Goal: Task Accomplishment & Management: Use online tool/utility

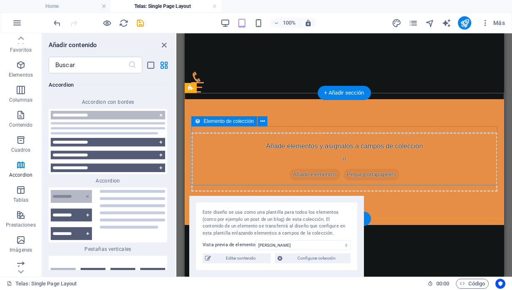
scroll to position [67, 0]
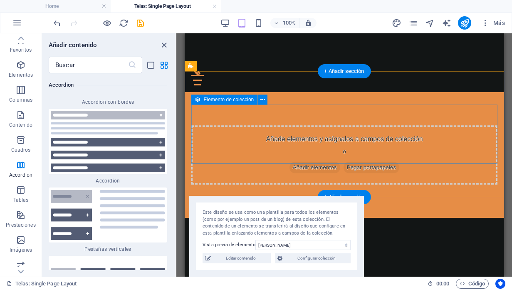
click at [300, 162] on span "Añadir elementos" at bounding box center [314, 168] width 51 height 12
click at [301, 162] on span "Añadir elementos" at bounding box center [314, 168] width 51 height 12
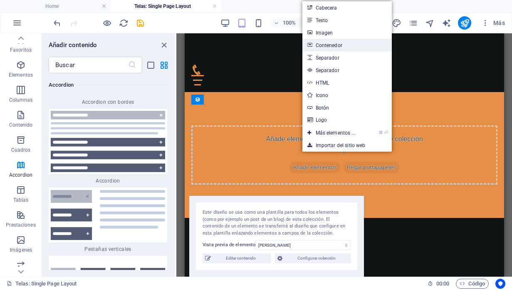
click at [335, 47] on link "Contenedor" at bounding box center [348, 45] width 90 height 12
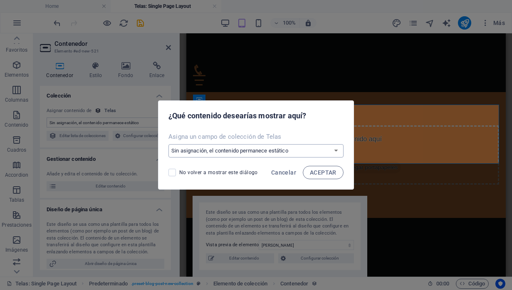
click at [315, 147] on select "Sin asignación, el contenido permanece estático Crear un campo nuevo Creado a l…" at bounding box center [256, 150] width 175 height 13
select select "createNew"
click at [169, 144] on select "Sin asignación, el contenido permanece estático Crear un campo nuevo Creado a l…" at bounding box center [256, 150] width 175 height 13
click at [315, 172] on span "ACEPTAR" at bounding box center [323, 172] width 27 height 7
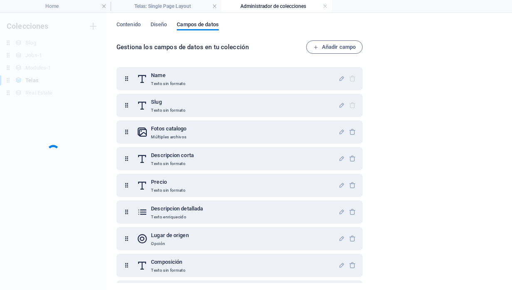
scroll to position [0, 0]
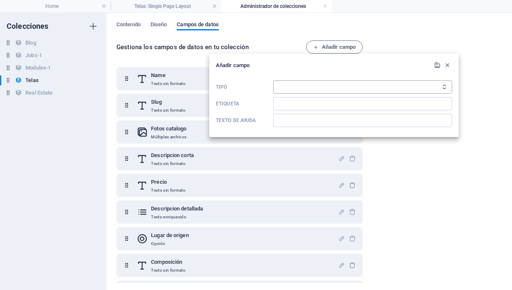
click at [323, 86] on select "Texto sin formato Enlace CMS Texto enriquecido Archivo Múltiples archivos Casil…" at bounding box center [363, 86] width 179 height 13
select select "file"
click at [274, 80] on select "Texto sin formato Enlace CMS Texto enriquecido Archivo Múltiples archivos Casil…" at bounding box center [363, 86] width 179 height 13
click at [314, 103] on input "Etiqueta" at bounding box center [363, 103] width 179 height 13
type input "Intro CTA Video"
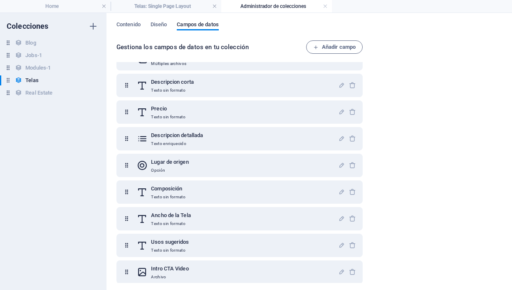
scroll to position [77, 0]
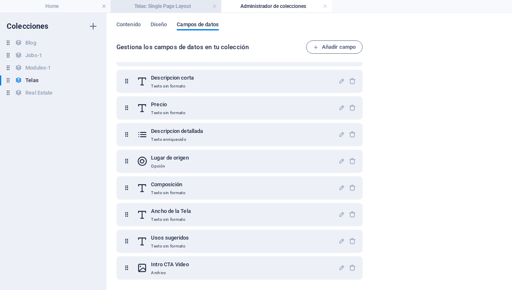
click at [179, 12] on li "Telas: Single Page Layout" at bounding box center [166, 6] width 111 height 12
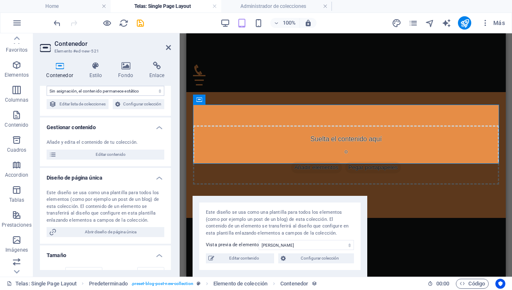
scroll to position [0, 0]
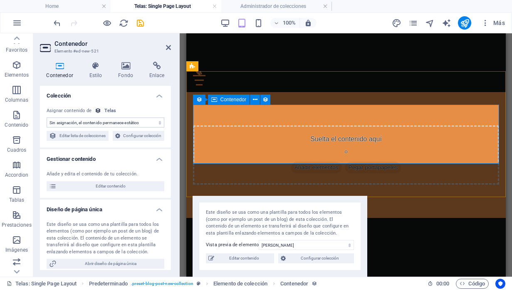
click at [317, 162] on span "Añadir elementos" at bounding box center [316, 168] width 51 height 12
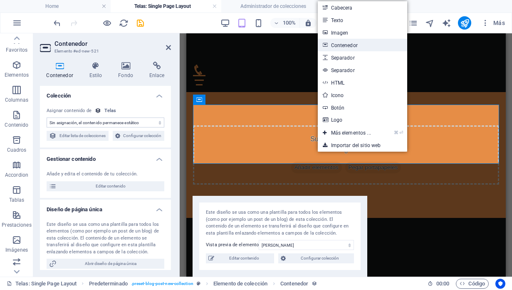
click at [357, 47] on link "Contenedor" at bounding box center [363, 45] width 90 height 12
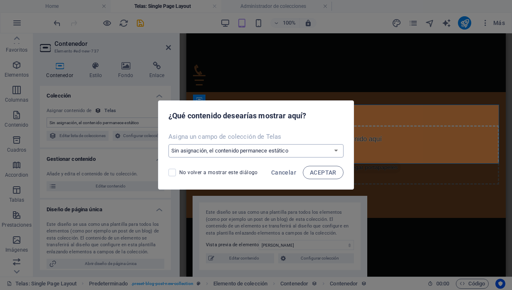
click at [282, 150] on select "Sin asignación, el contenido permanece estático Crear un campo nuevo Creado a l…" at bounding box center [256, 150] width 175 height 13
click at [169, 144] on select "Sin asignación, el contenido permanece estático Crear un campo nuevo Creado a l…" at bounding box center [256, 150] width 175 height 13
click at [323, 172] on span "ACEPTAR" at bounding box center [323, 172] width 27 height 7
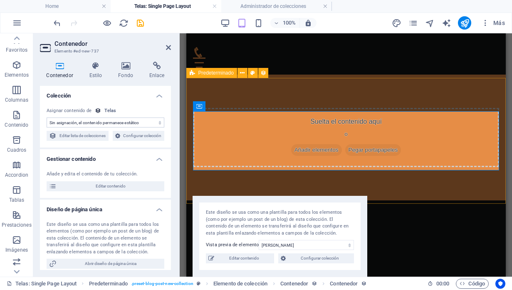
scroll to position [98, 0]
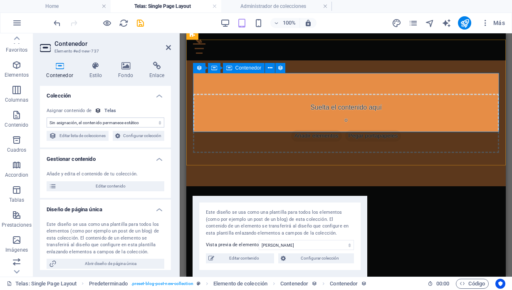
click at [239, 71] on div "Contenedor" at bounding box center [244, 68] width 42 height 10
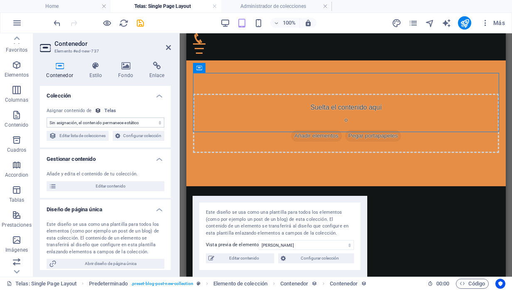
drag, startPoint x: 426, startPoint y: 100, endPoint x: 242, endPoint y: 95, distance: 184.1
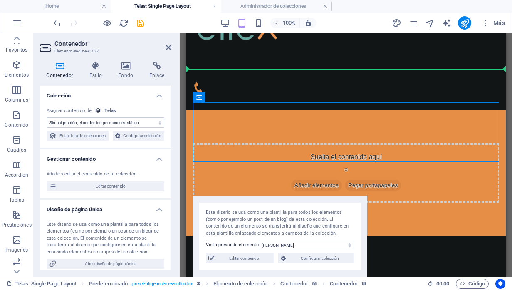
drag, startPoint x: 242, startPoint y: 95, endPoint x: 239, endPoint y: 65, distance: 29.7
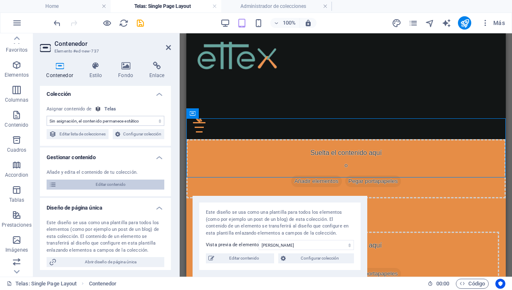
scroll to position [0, 0]
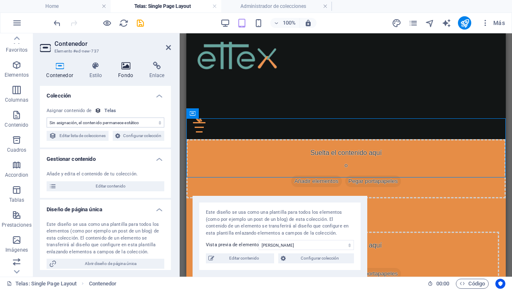
click at [126, 72] on h4 "Fondo" at bounding box center [127, 70] width 31 height 17
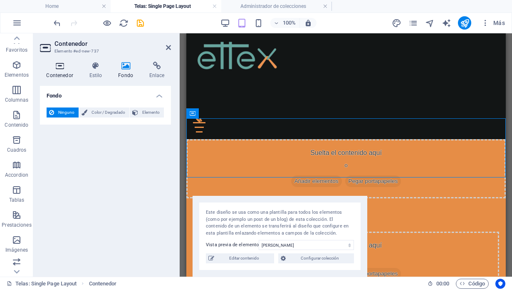
click at [65, 71] on h4 "Contenedor" at bounding box center [61, 70] width 43 height 17
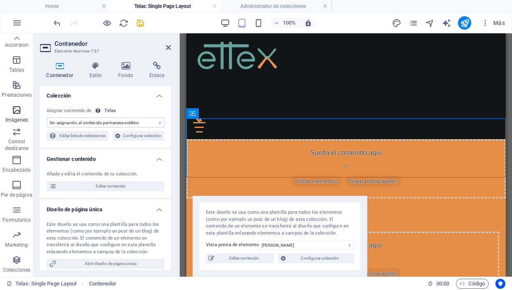
scroll to position [127, 0]
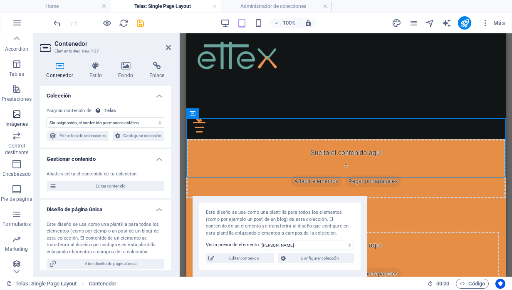
click at [18, 115] on icon "button" at bounding box center [17, 114] width 10 height 10
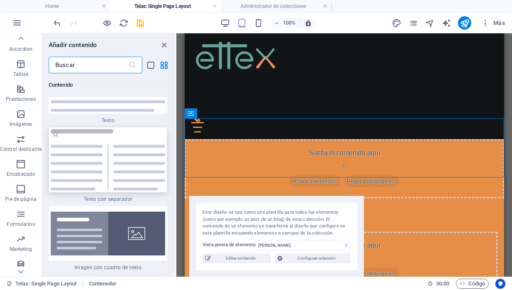
scroll to position [2951, 0]
click at [117, 212] on img at bounding box center [108, 234] width 114 height 44
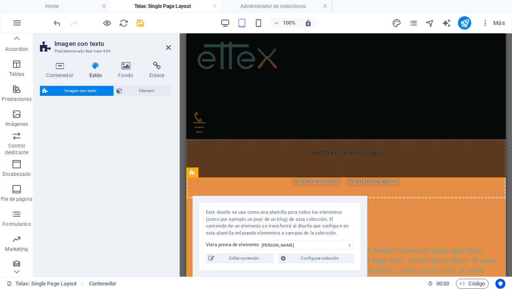
select select "rem"
select select "px"
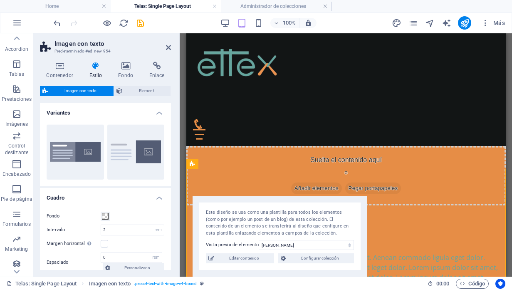
scroll to position [10, 0]
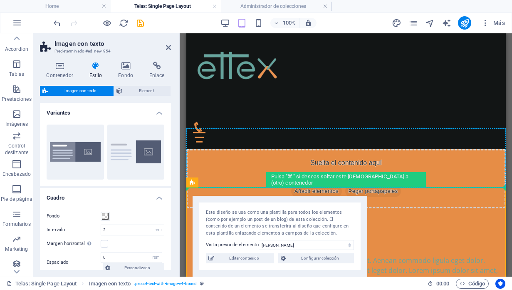
drag, startPoint x: 297, startPoint y: 122, endPoint x: 298, endPoint y: 170, distance: 48.7
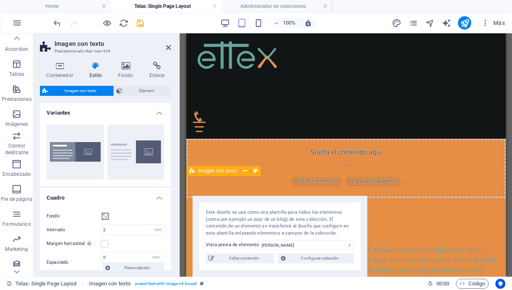
scroll to position [22, 0]
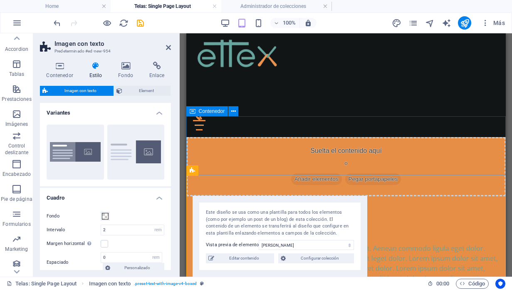
click at [271, 140] on div "Suelta el contenido aquí o Añadir elementos Pegar portapapeles" at bounding box center [346, 166] width 320 height 59
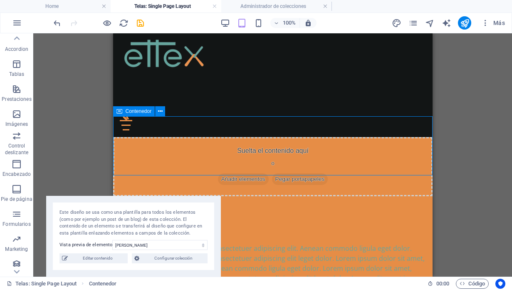
click at [177, 144] on div "Suelta el contenido aquí o Añadir elementos Pegar portapapeles" at bounding box center [273, 166] width 320 height 59
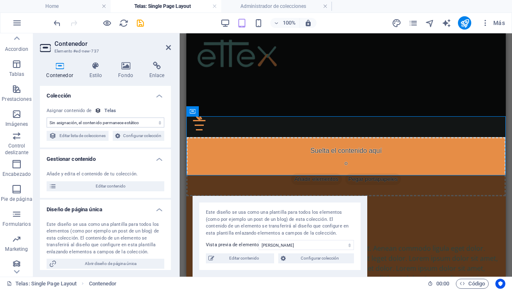
scroll to position [5, 0]
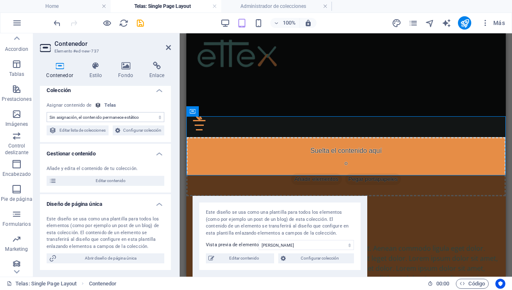
click at [135, 115] on select "Sin asignación, el contenido permanece estático Creado a las (Fecha) Actualizad…" at bounding box center [106, 117] width 118 height 10
click at [47, 112] on select "Sin asignación, el contenido permanece estático Creado a las (Fecha) Actualizad…" at bounding box center [106, 117] width 118 height 10
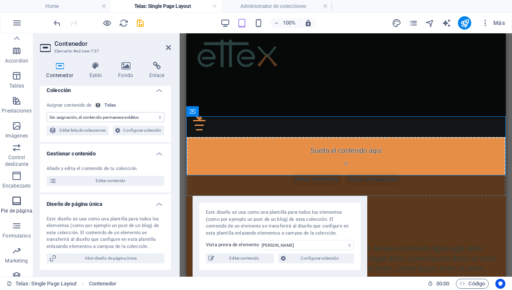
scroll to position [113, 0]
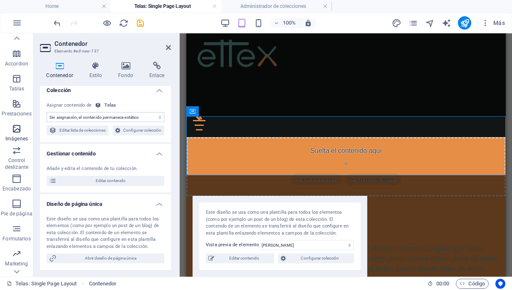
click at [15, 132] on icon "button" at bounding box center [17, 129] width 10 height 10
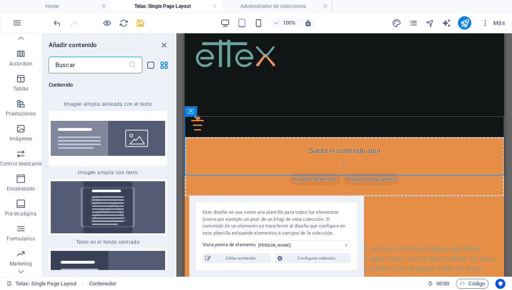
scroll to position [3324, 0]
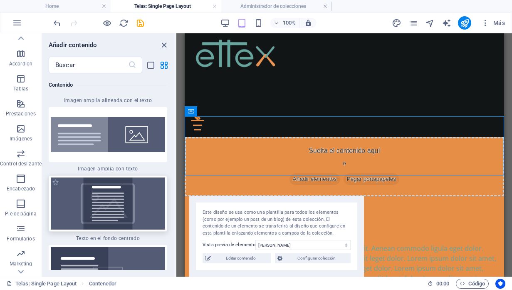
click at [76, 181] on img at bounding box center [108, 203] width 114 height 52
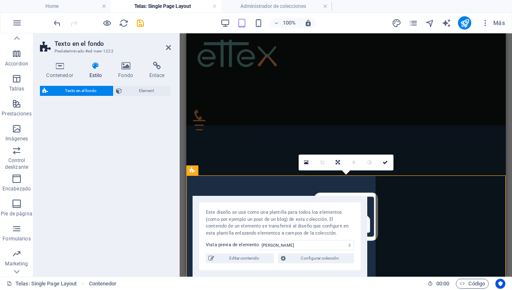
select select "%"
select select "rem"
select select "px"
select select "preset-fullscreen-text-on-background-v2-centered"
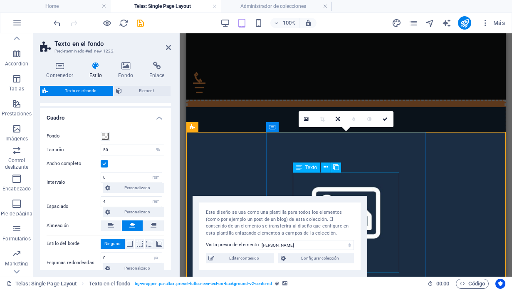
scroll to position [58, 0]
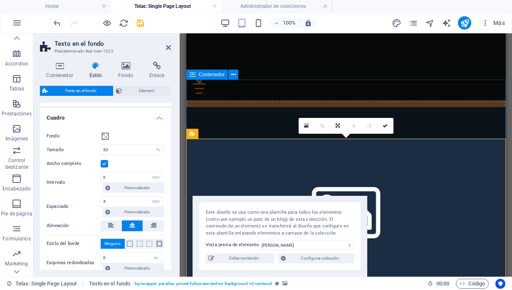
click at [462, 123] on div "Suelta el contenido aquí o Añadir elementos Pegar portapapeles" at bounding box center [346, 129] width 320 height 59
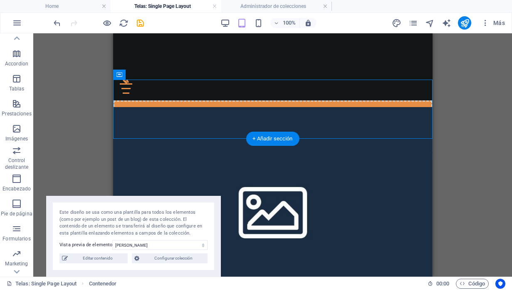
click at [383, 186] on figure at bounding box center [273, 209] width 320 height 205
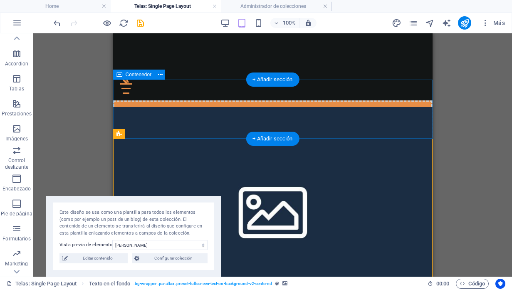
drag, startPoint x: 386, startPoint y: 193, endPoint x: 369, endPoint y: 90, distance: 104.1
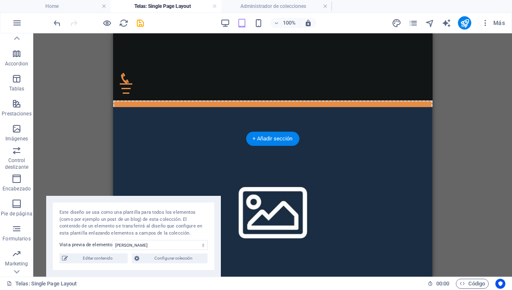
click at [165, 174] on figure at bounding box center [273, 209] width 320 height 205
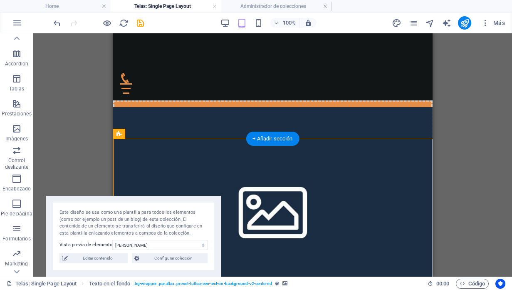
click at [165, 174] on figure at bounding box center [273, 209] width 320 height 205
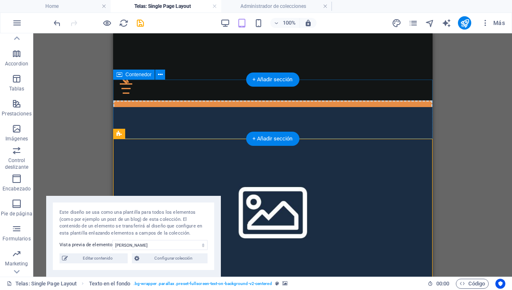
drag, startPoint x: 165, startPoint y: 174, endPoint x: 159, endPoint y: 87, distance: 87.2
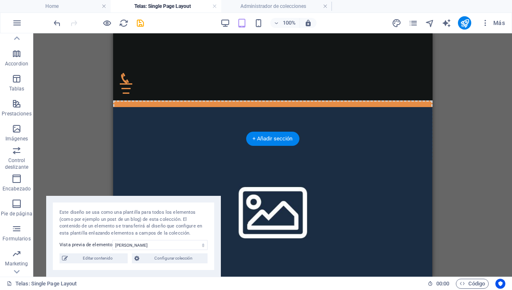
click at [132, 147] on figure at bounding box center [273, 209] width 320 height 205
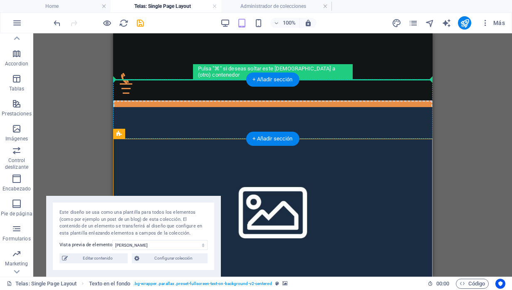
drag, startPoint x: 231, startPoint y: 168, endPoint x: 116, endPoint y: 85, distance: 141.7
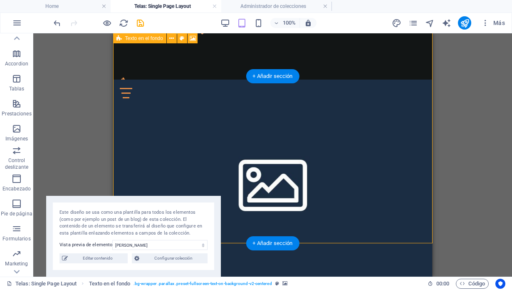
scroll to position [38, 0]
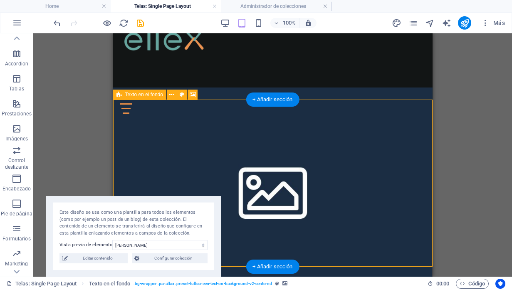
click at [159, 150] on figure at bounding box center [273, 189] width 320 height 205
click at [163, 132] on figure at bounding box center [273, 189] width 320 height 205
select select "%"
select select "rem"
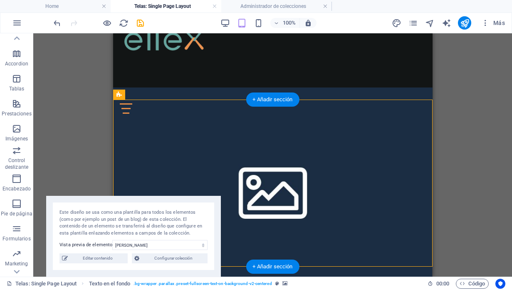
select select "rem"
select select "px"
select select "preset-fullscreen-text-on-background-v2-centered"
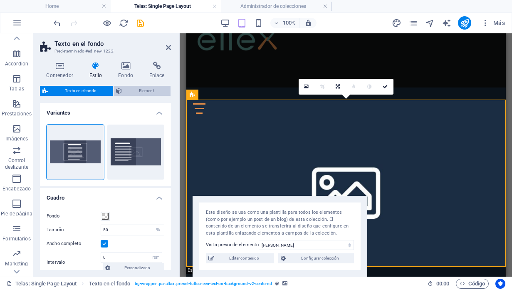
click at [138, 91] on span "Element" at bounding box center [146, 91] width 44 height 10
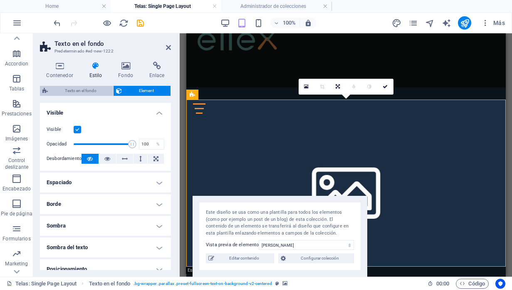
click at [91, 91] on span "Texto en el fondo" at bounding box center [80, 91] width 60 height 10
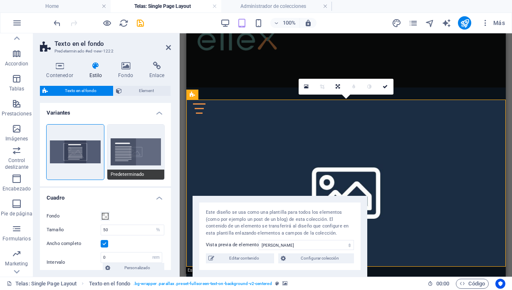
click at [112, 142] on button "Predeterminado" at bounding box center [135, 151] width 57 height 55
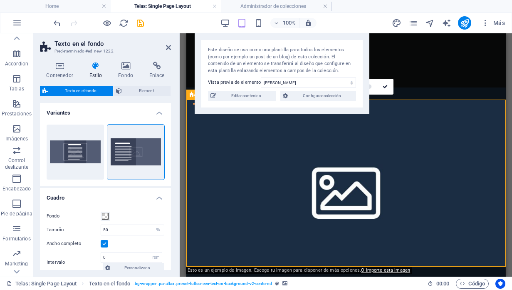
drag, startPoint x: 256, startPoint y: 199, endPoint x: 258, endPoint y: 31, distance: 167.8
click at [258, 33] on section "Favoritos Elementos Columnas Contenido Cuadros Accordion Tablas Prestaciones Im…" at bounding box center [256, 154] width 512 height 243
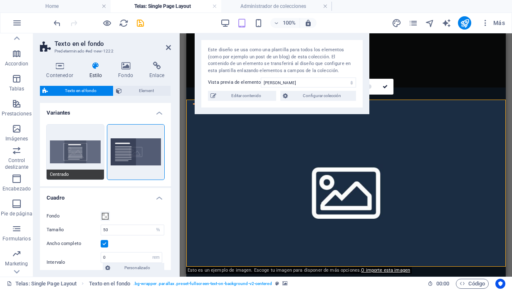
click at [79, 144] on button "Centrado" at bounding box center [75, 151] width 57 height 55
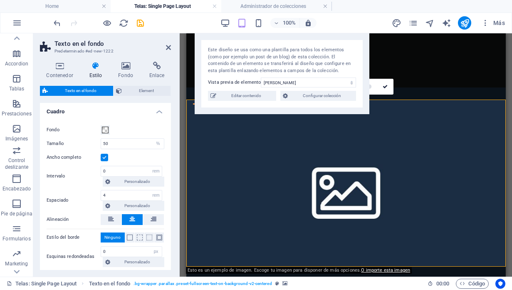
scroll to position [138, 0]
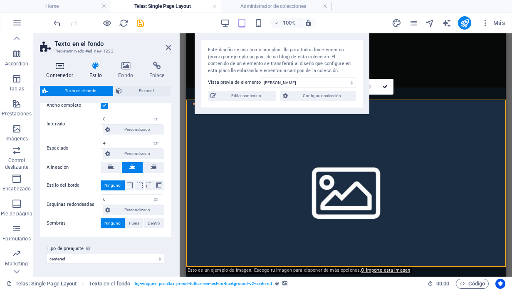
click at [60, 65] on icon at bounding box center [60, 66] width 40 height 8
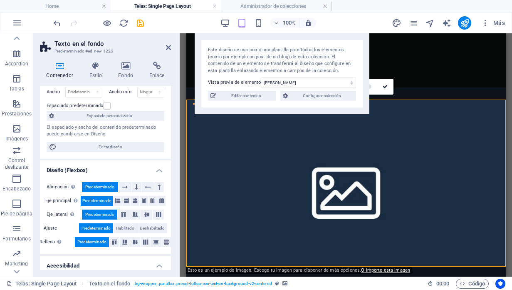
scroll to position [0, 0]
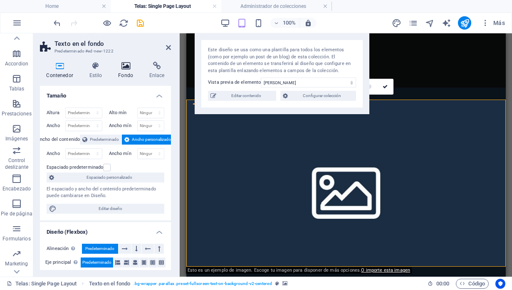
click at [128, 68] on icon at bounding box center [126, 66] width 28 height 8
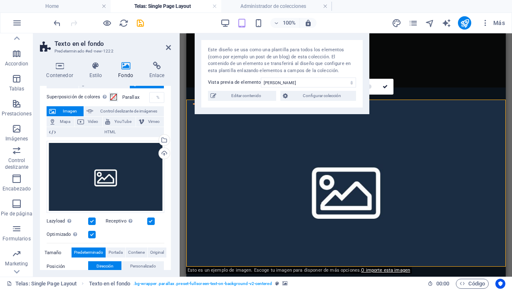
scroll to position [30, 0]
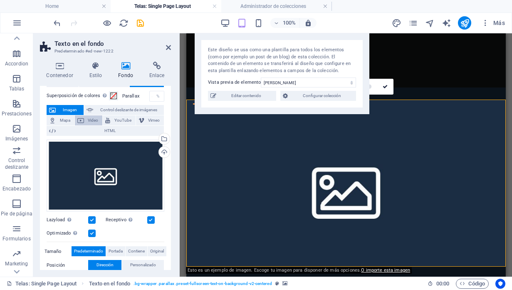
click at [87, 118] on span "Video" at bounding box center [94, 120] width 14 height 10
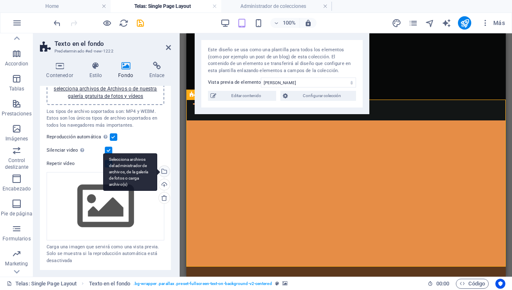
scroll to position [0, 0]
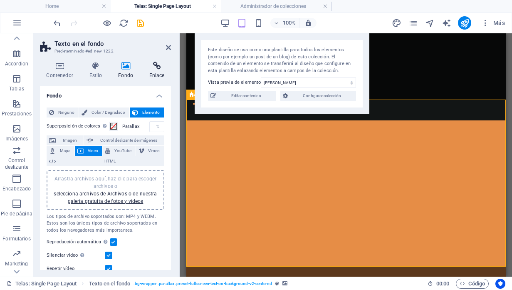
click at [157, 70] on h4 "Enlace" at bounding box center [157, 70] width 28 height 17
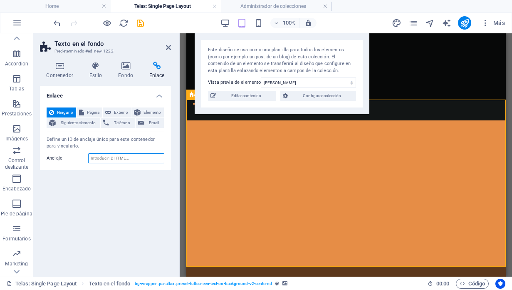
click at [99, 157] on input "Anclaje" at bounding box center [126, 158] width 76 height 10
click at [71, 154] on label "Anclaje" at bounding box center [68, 158] width 42 height 10
click at [88, 154] on input "Anclaje" at bounding box center [126, 158] width 76 height 10
click at [236, 156] on figure at bounding box center [346, 189] width 320 height 205
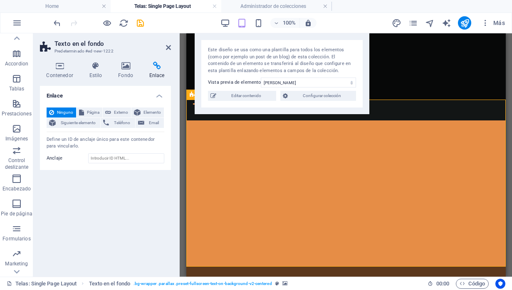
click at [357, 18] on div "100% Más" at bounding box center [280, 22] width 457 height 13
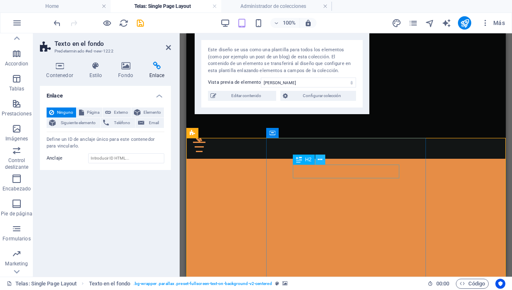
click at [323, 159] on button at bounding box center [321, 159] width 10 height 10
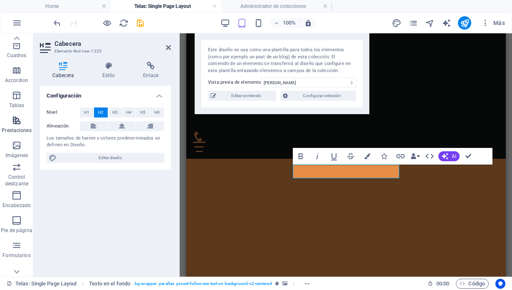
scroll to position [132, 0]
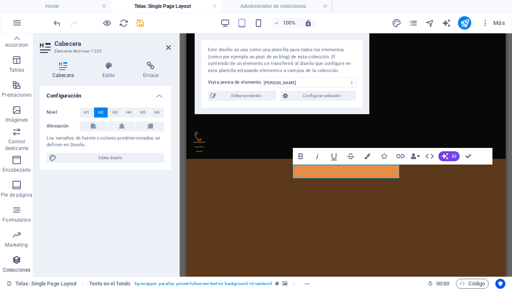
click at [20, 266] on p "Colecciones" at bounding box center [16, 269] width 27 height 7
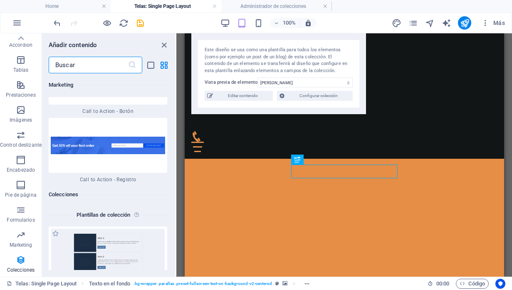
scroll to position [15384, 0]
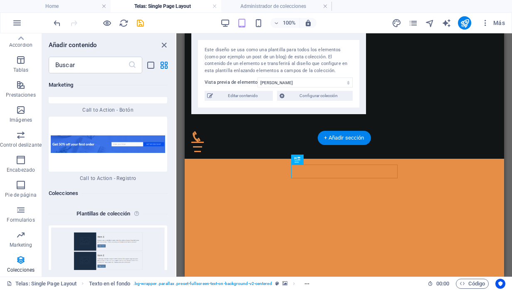
click at [256, 164] on figure at bounding box center [344, 209] width 320 height 205
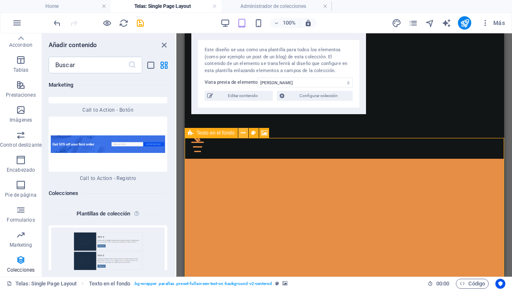
click at [242, 131] on icon at bounding box center [243, 133] width 5 height 9
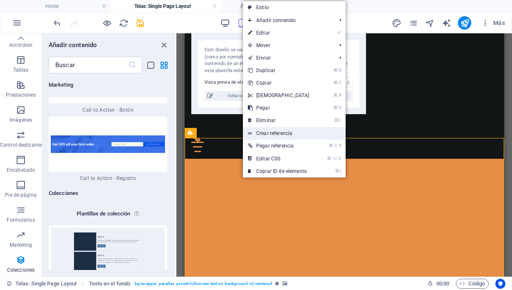
click at [297, 133] on link "Crear referencia" at bounding box center [294, 133] width 103 height 12
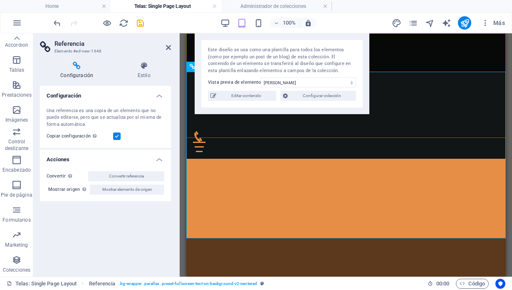
scroll to position [233, 0]
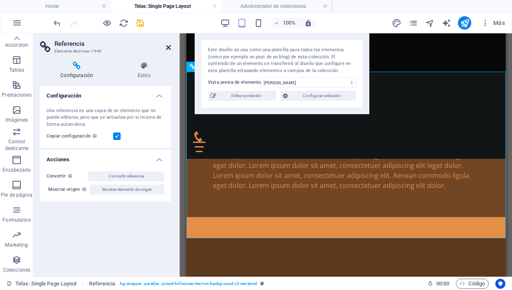
click at [166, 45] on icon at bounding box center [168, 47] width 5 height 7
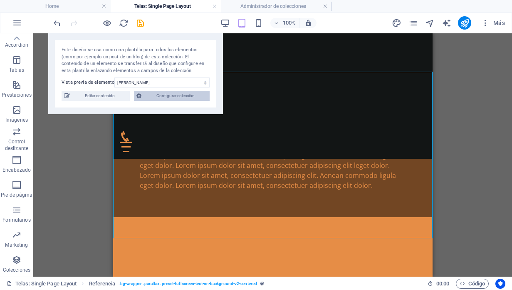
click at [159, 95] on span "Configurar colección" at bounding box center [175, 96] width 63 height 10
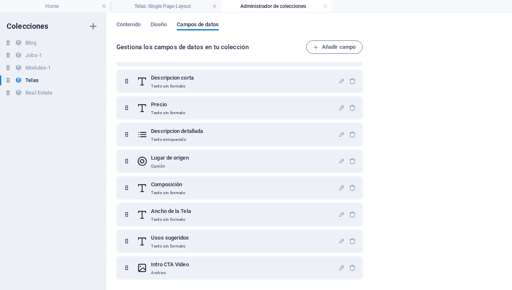
scroll to position [0, 0]
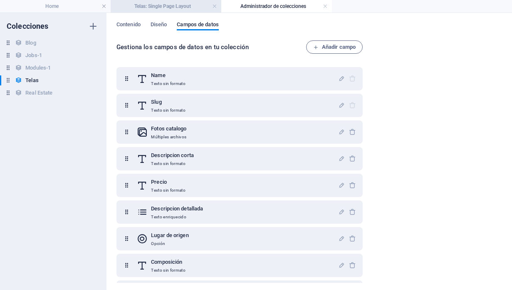
click at [190, 9] on h4 "Telas: Single Page Layout" at bounding box center [166, 6] width 111 height 9
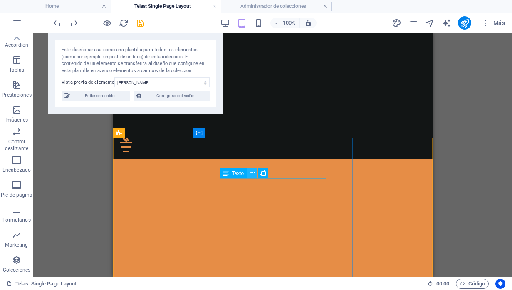
click at [251, 174] on icon at bounding box center [253, 173] width 5 height 9
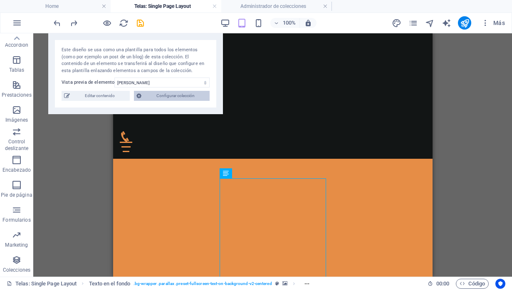
click at [157, 97] on span "Configurar colección" at bounding box center [175, 96] width 63 height 10
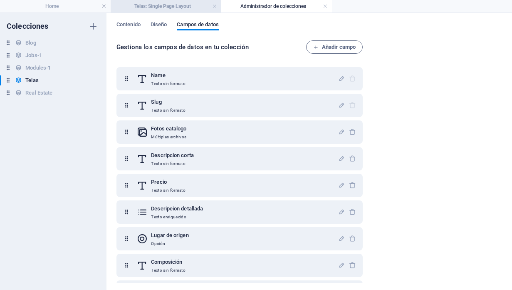
click at [170, 8] on h4 "Telas: Single Page Layout" at bounding box center [166, 6] width 111 height 9
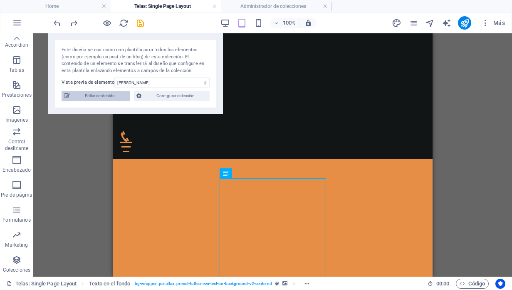
click at [94, 93] on span "Editar contenido" at bounding box center [99, 96] width 55 height 10
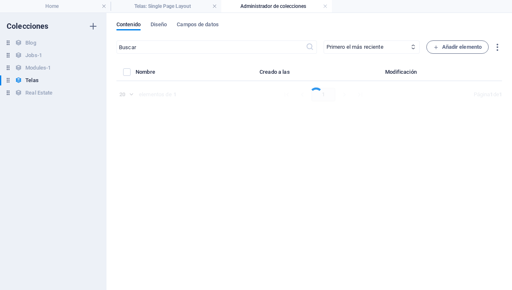
select select "Nacional"
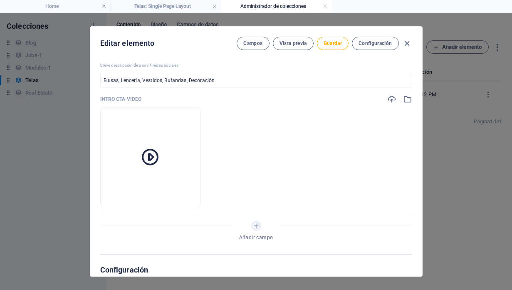
scroll to position [470, 0]
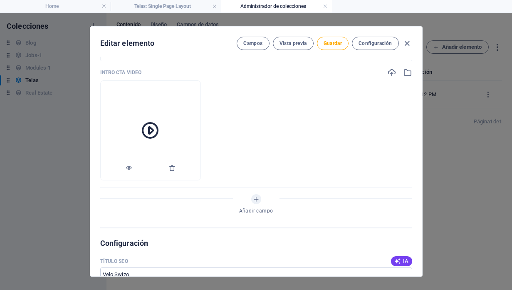
click at [160, 129] on icon at bounding box center [150, 130] width 20 height 20
click at [373, 48] on button "Configuración" at bounding box center [375, 43] width 47 height 13
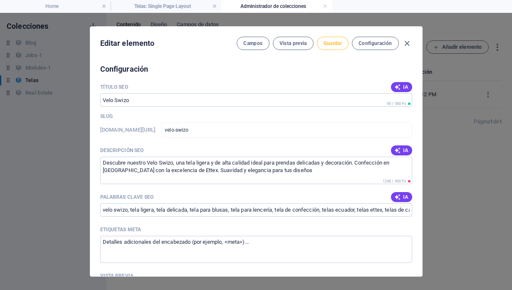
scroll to position [651, 0]
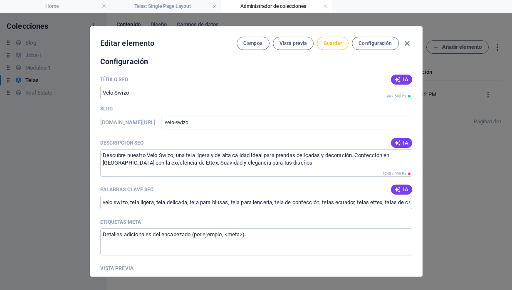
click at [329, 47] on button "Guardar" at bounding box center [333, 43] width 32 height 13
click at [410, 41] on icon "button" at bounding box center [408, 44] width 10 height 10
type input "velo-swizo"
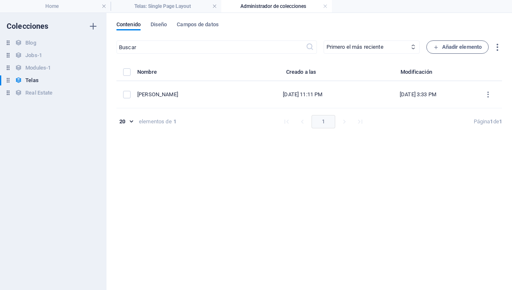
scroll to position [599, 0]
click at [157, 16] on div "Contenido Diseño Campos de datos ​ Primero el más reciente Primero el más antig…" at bounding box center [310, 151] width 406 height 277
click at [160, 10] on h4 "Telas: Single Page Layout" at bounding box center [166, 6] width 111 height 9
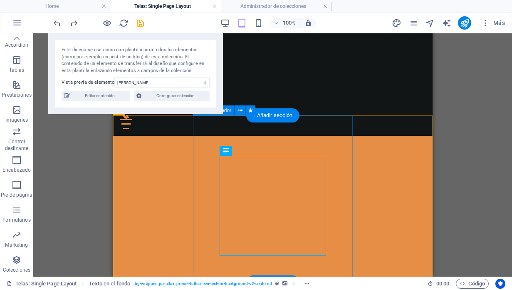
scroll to position [0, 0]
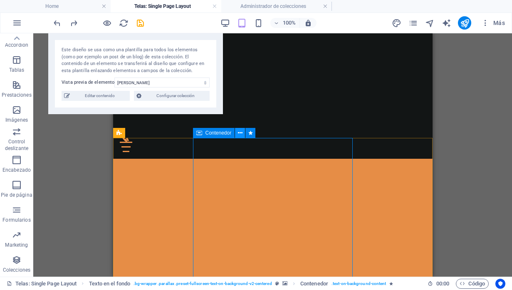
click at [237, 135] on button at bounding box center [240, 133] width 10 height 10
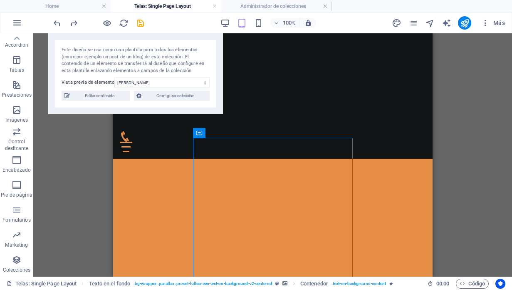
click at [21, 20] on icon "button" at bounding box center [17, 23] width 10 height 10
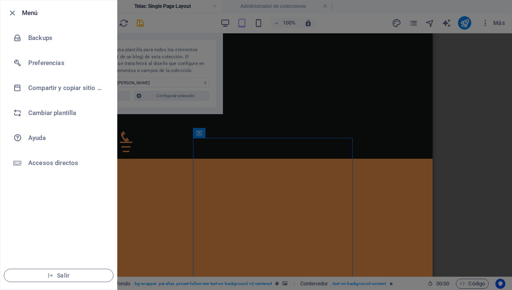
click at [142, 140] on div at bounding box center [256, 145] width 512 height 290
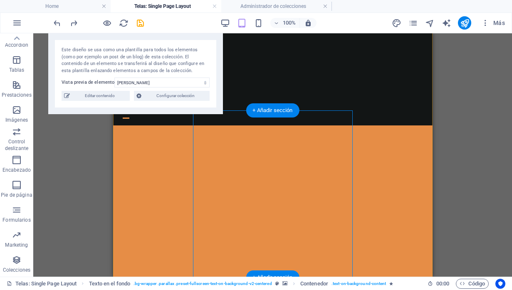
scroll to position [22, 0]
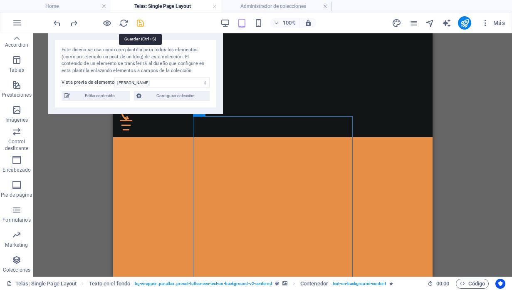
click at [139, 20] on icon "save" at bounding box center [141, 23] width 10 height 10
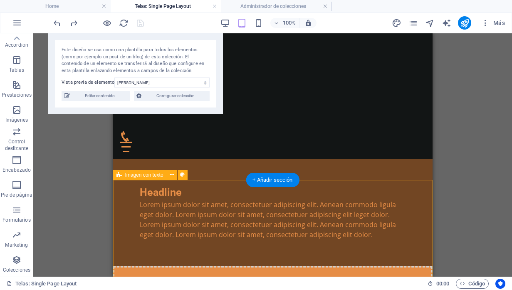
scroll to position [190, 0]
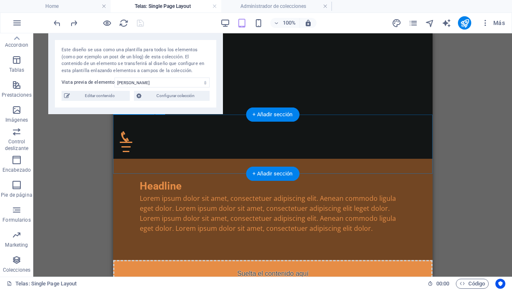
click at [183, 260] on div "Suelta el contenido aquí o Añadir elementos Pegar portapapeles" at bounding box center [273, 289] width 320 height 59
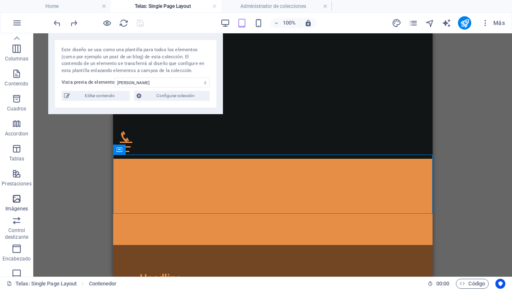
scroll to position [0, 0]
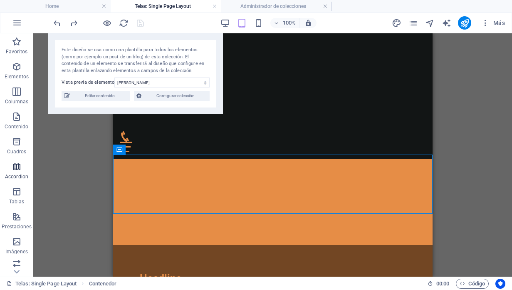
click at [13, 172] on span "Accordion" at bounding box center [16, 172] width 33 height 20
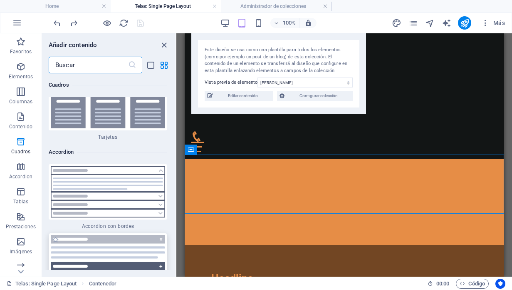
scroll to position [5106, 0]
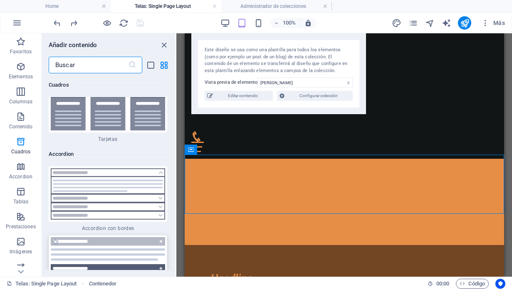
click at [119, 168] on img at bounding box center [108, 193] width 114 height 51
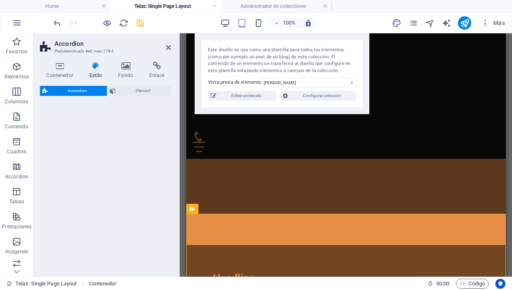
select select "rem"
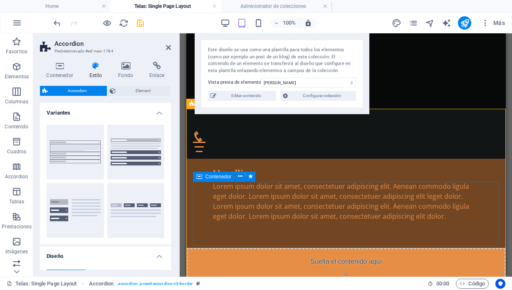
scroll to position [255, 0]
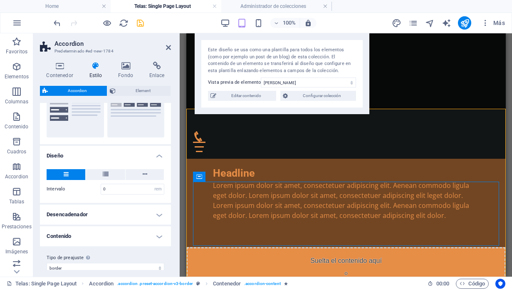
scroll to position [109, 0]
